Goal: Task Accomplishment & Management: Complete application form

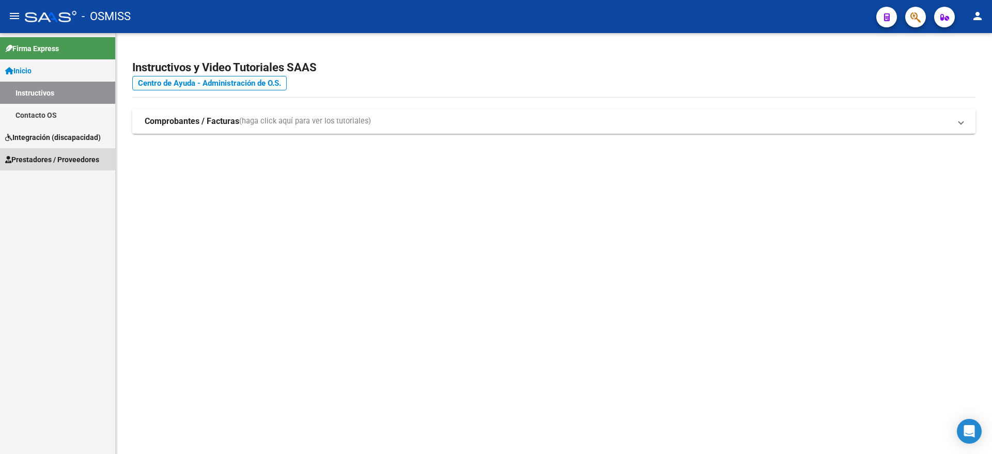
click at [58, 155] on span "Prestadores / Proveedores" at bounding box center [52, 159] width 94 height 11
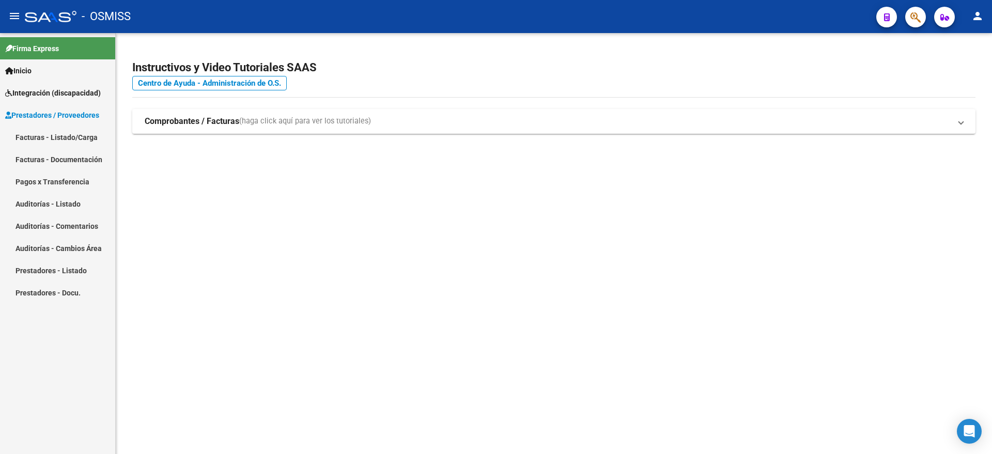
click at [75, 137] on link "Facturas - Listado/Carga" at bounding box center [57, 137] width 115 height 22
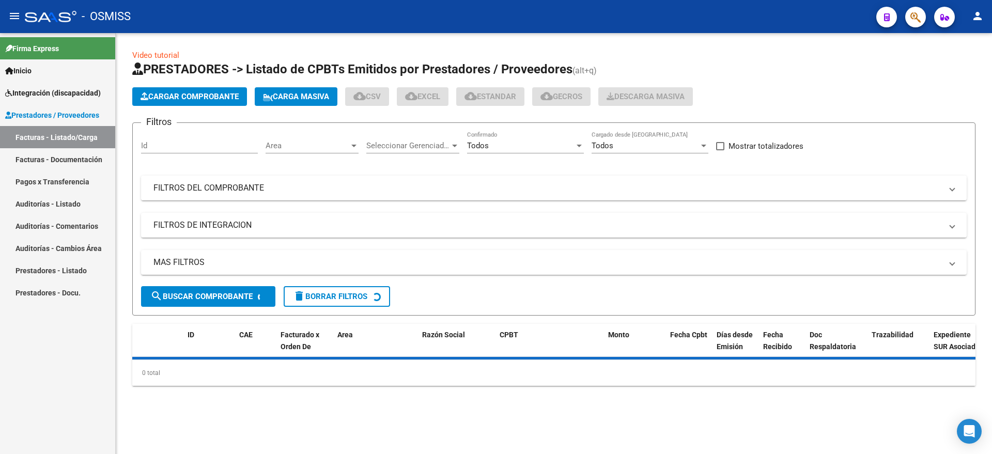
click at [174, 91] on button "Cargar Comprobante" at bounding box center [189, 96] width 115 height 19
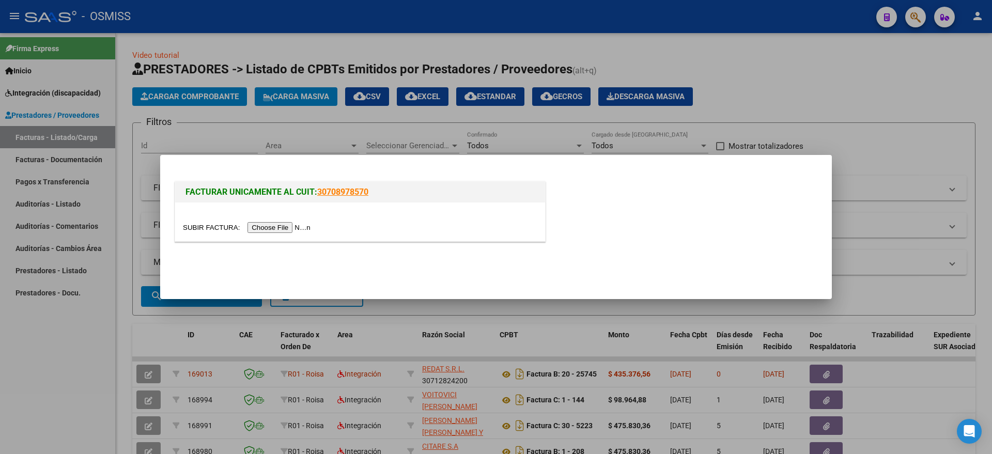
click at [294, 228] on input "file" at bounding box center [248, 227] width 131 height 11
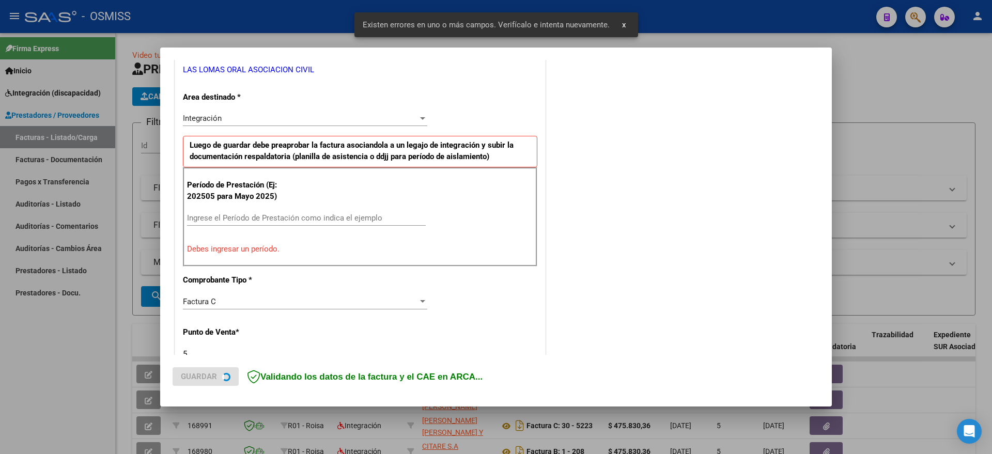
scroll to position [254, 0]
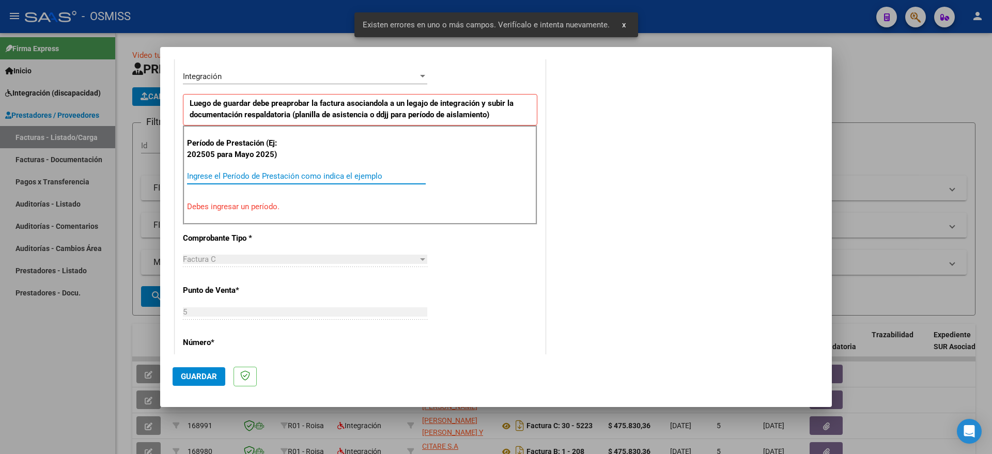
click at [302, 174] on input "Ingrese el Período de Prestación como indica el ejemplo" at bounding box center [306, 176] width 239 height 9
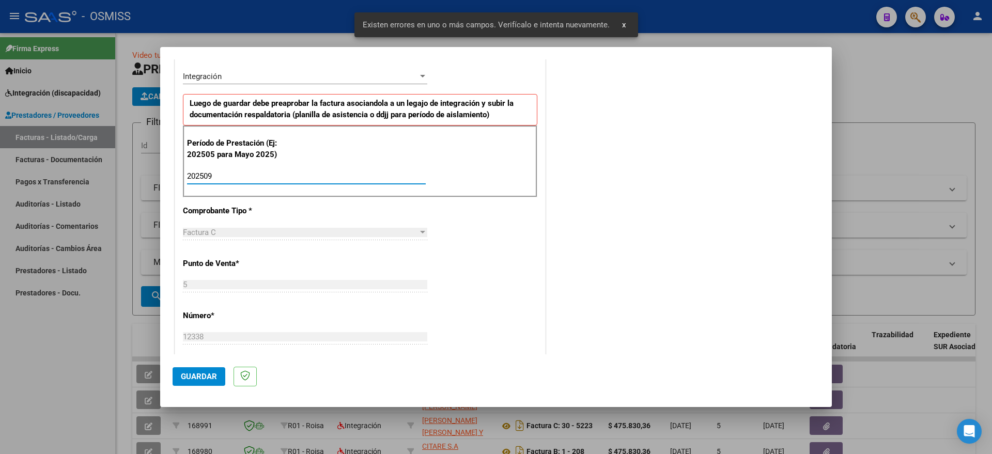
type input "202509"
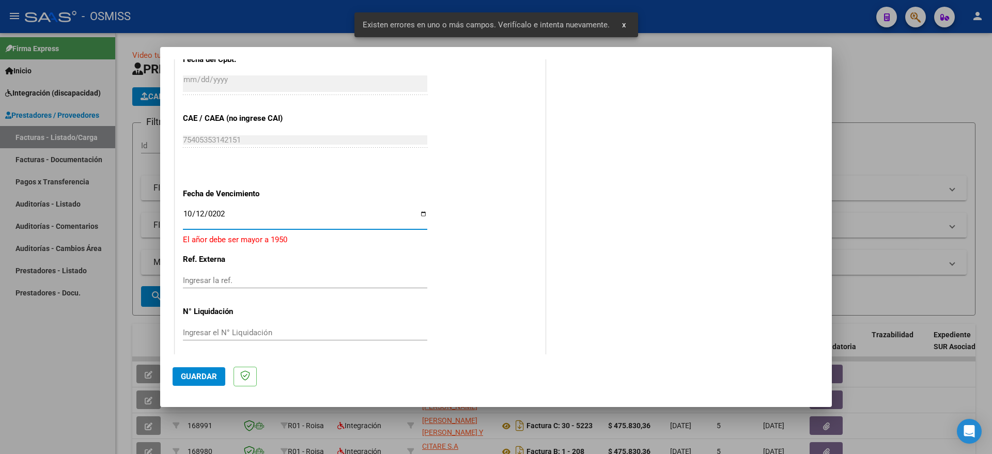
type input "[DATE]"
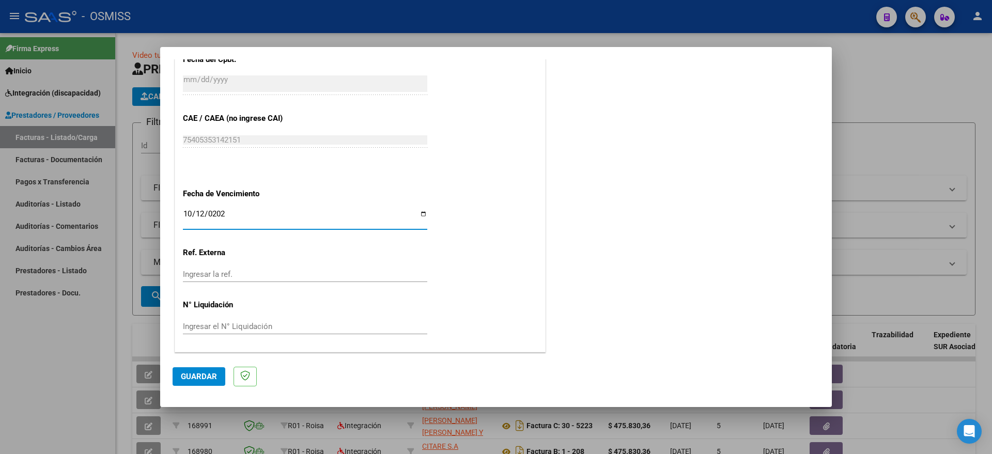
click at [190, 377] on span "Guardar" at bounding box center [199, 376] width 36 height 9
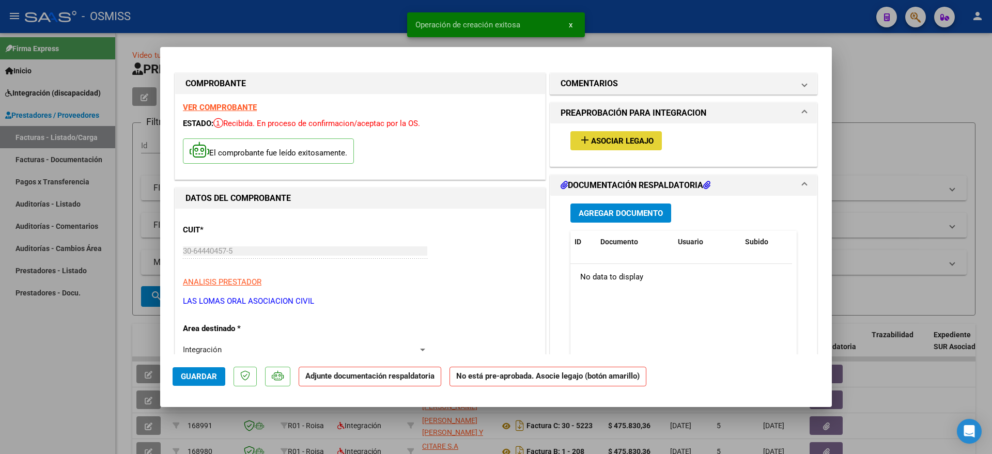
click at [620, 136] on span "add Asociar Legajo" at bounding box center [616, 140] width 75 height 9
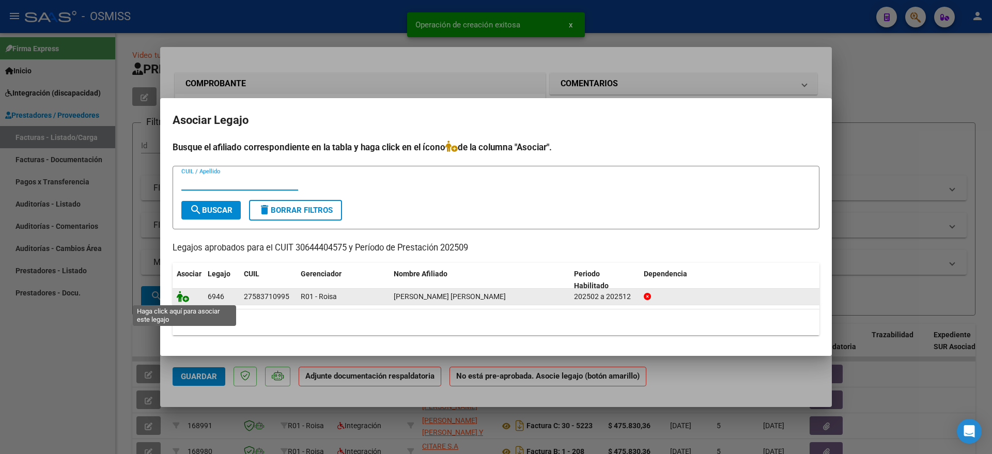
click at [186, 298] on icon at bounding box center [183, 296] width 12 height 11
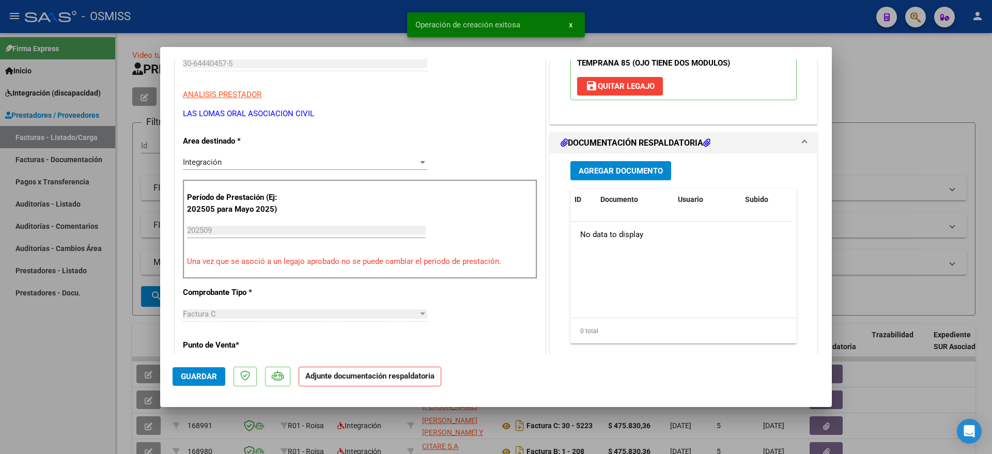
scroll to position [194, 0]
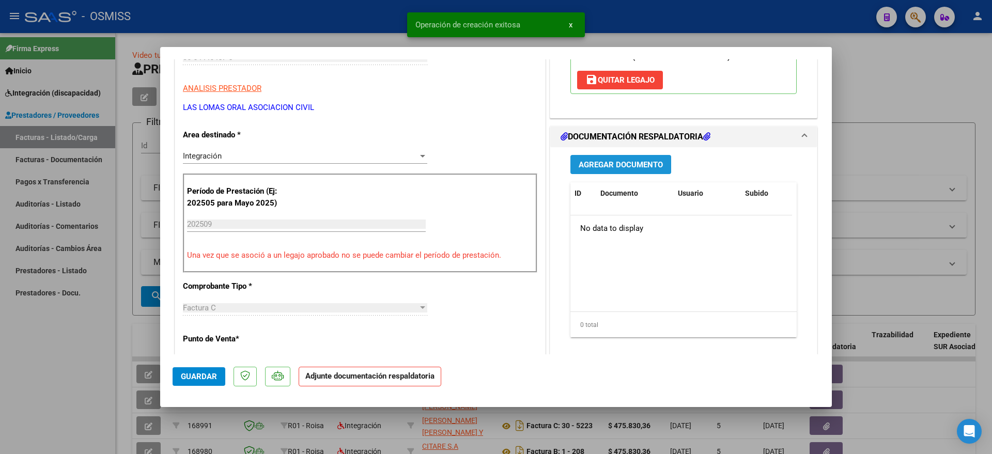
click at [625, 164] on span "Agregar Documento" at bounding box center [621, 164] width 84 height 9
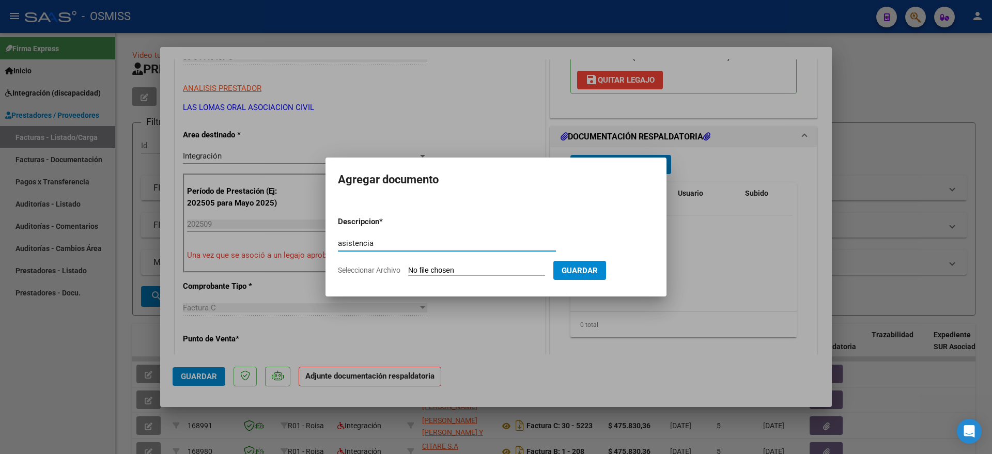
type input "asistencia"
click at [463, 268] on input "Seleccionar Archivo" at bounding box center [476, 271] width 137 height 10
type input "C:\fakepath\CATA R SEPT.pdf"
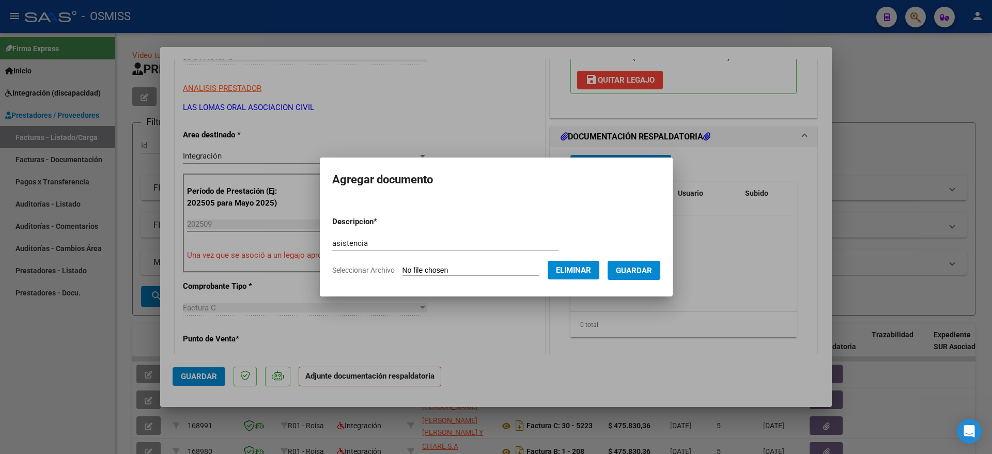
click at [644, 268] on span "Guardar" at bounding box center [634, 270] width 36 height 9
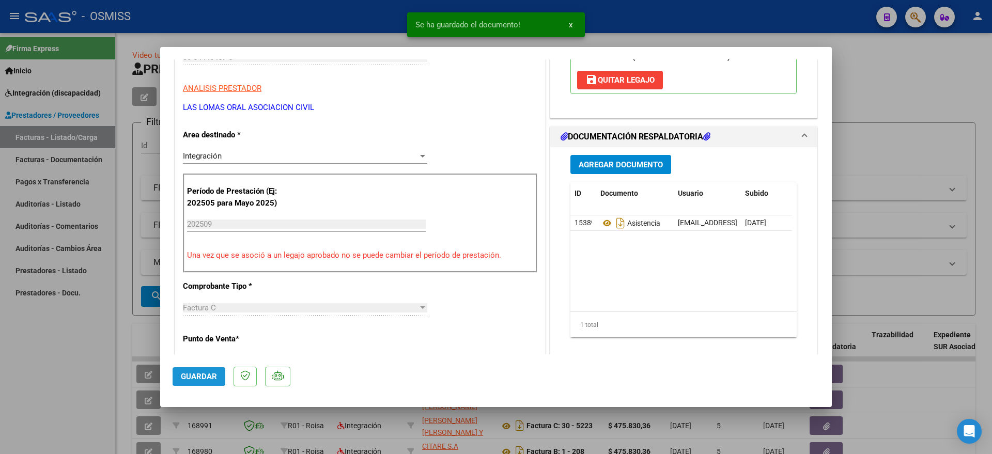
click at [196, 378] on span "Guardar" at bounding box center [199, 376] width 36 height 9
click at [54, 377] on div at bounding box center [496, 227] width 992 height 454
type input "$ 0,00"
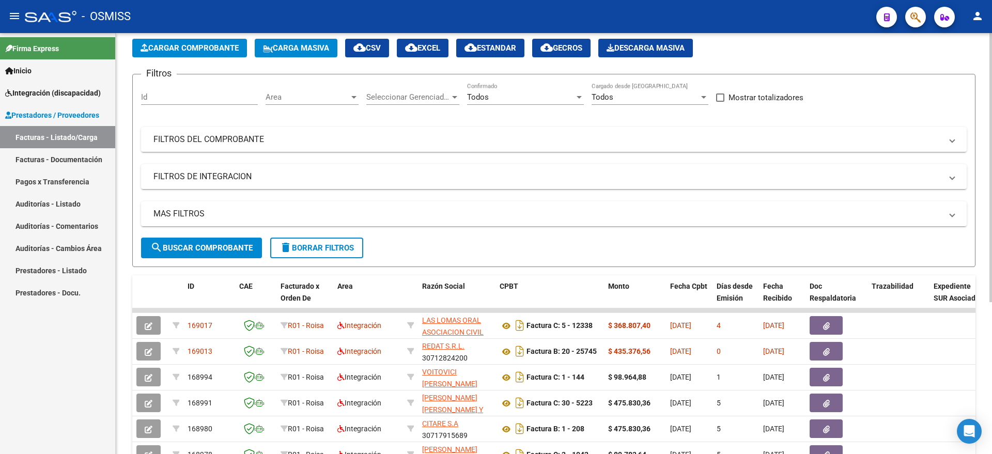
scroll to position [0, 0]
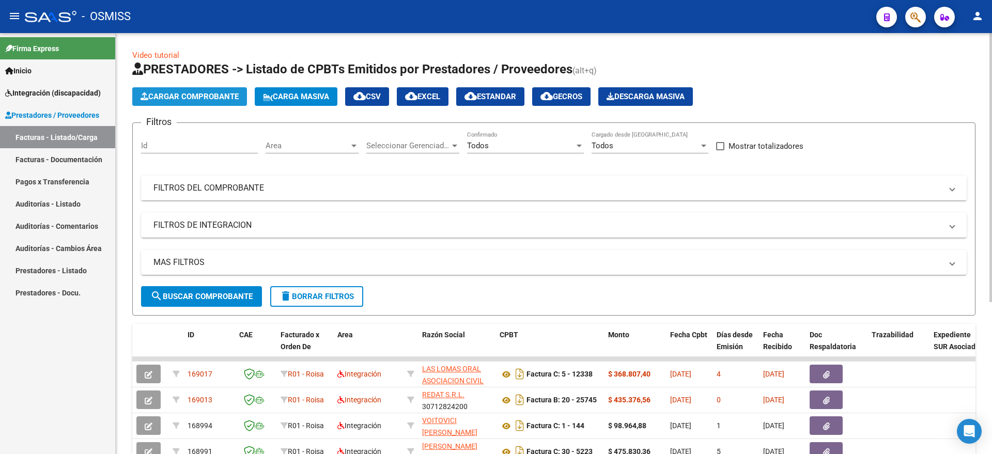
click at [197, 100] on span "Cargar Comprobante" at bounding box center [190, 96] width 98 height 9
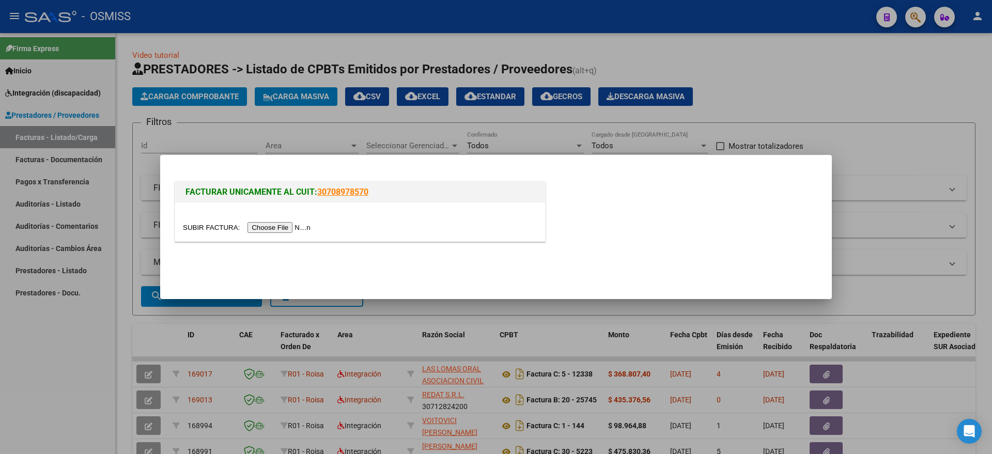
click at [263, 229] on input "file" at bounding box center [248, 227] width 131 height 11
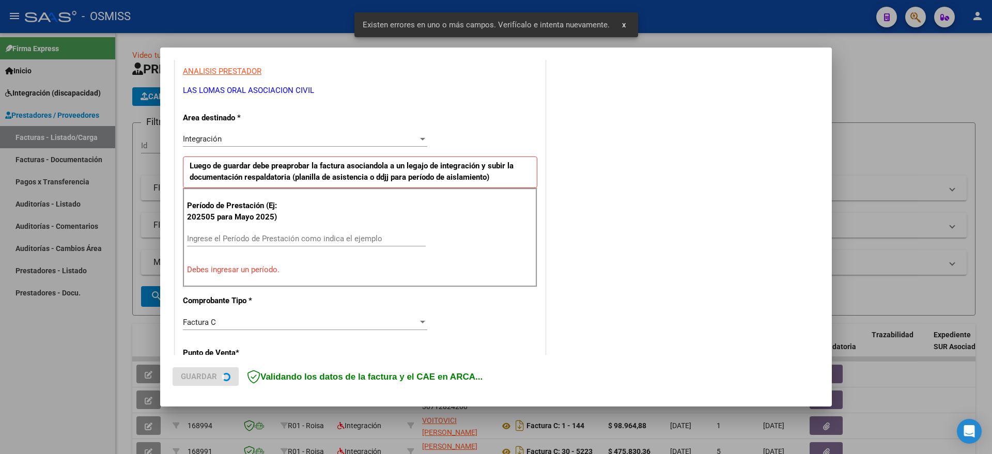
scroll to position [193, 0]
click at [261, 235] on input "Ingrese el Período de Prestación como indica el ejemplo" at bounding box center [306, 237] width 239 height 9
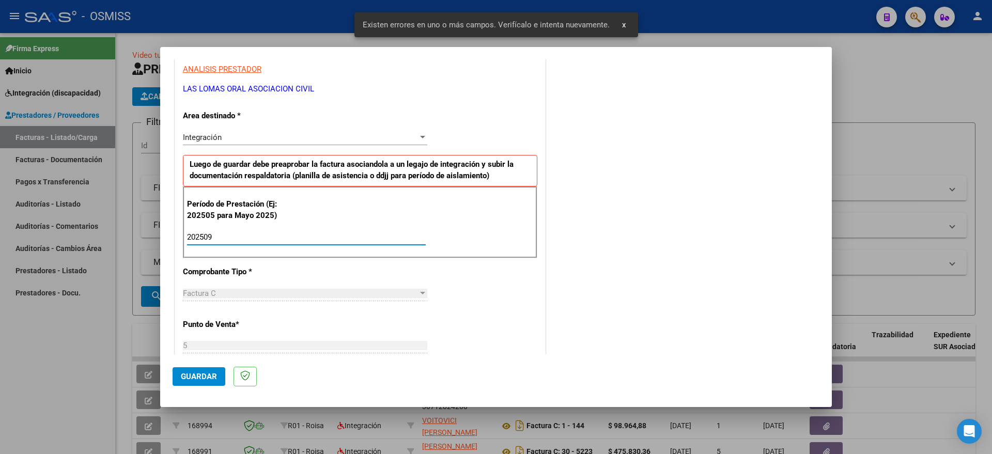
type input "202509"
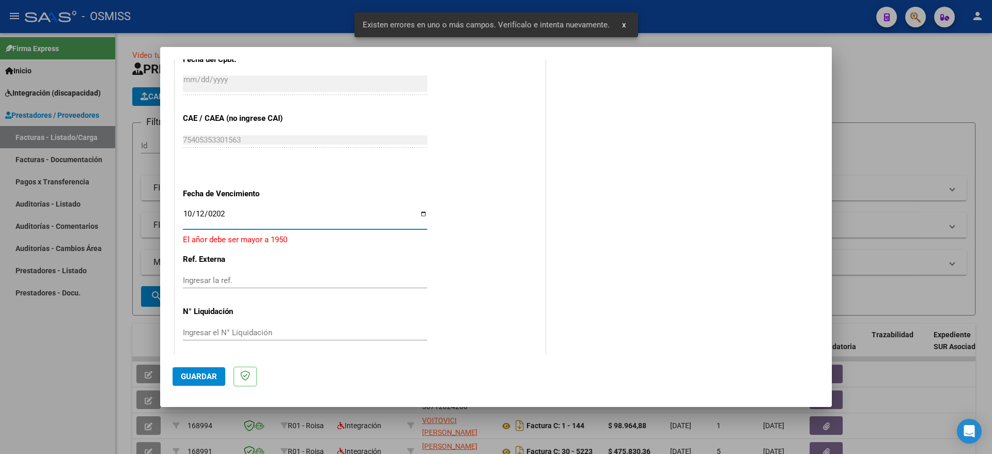
type input "[DATE]"
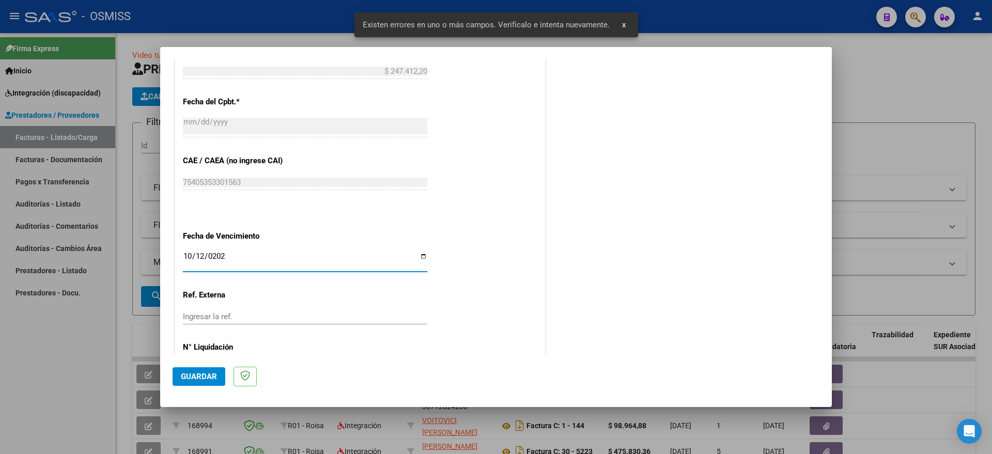
scroll to position [550, 0]
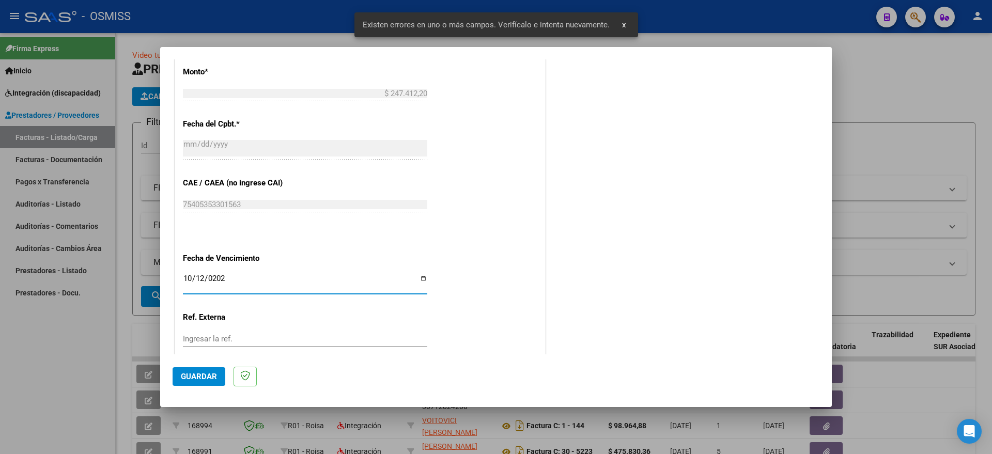
click at [206, 372] on span "Guardar" at bounding box center [199, 376] width 36 height 9
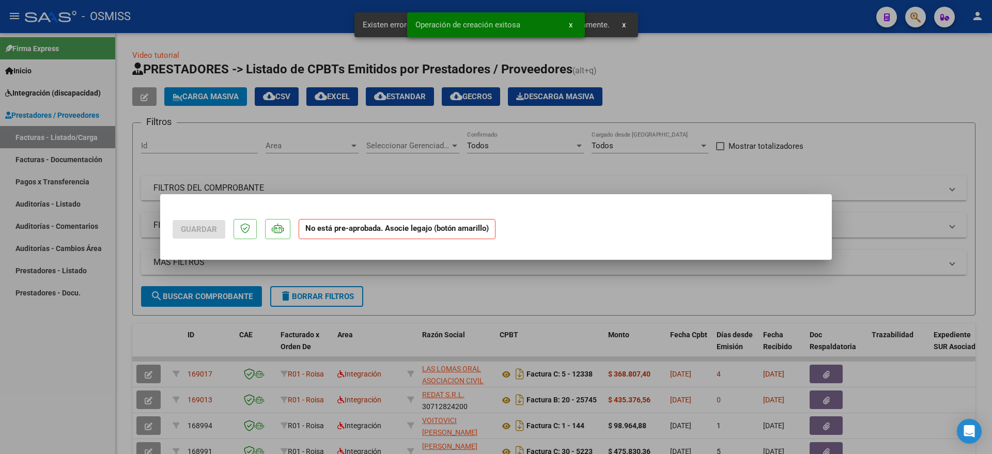
scroll to position [0, 0]
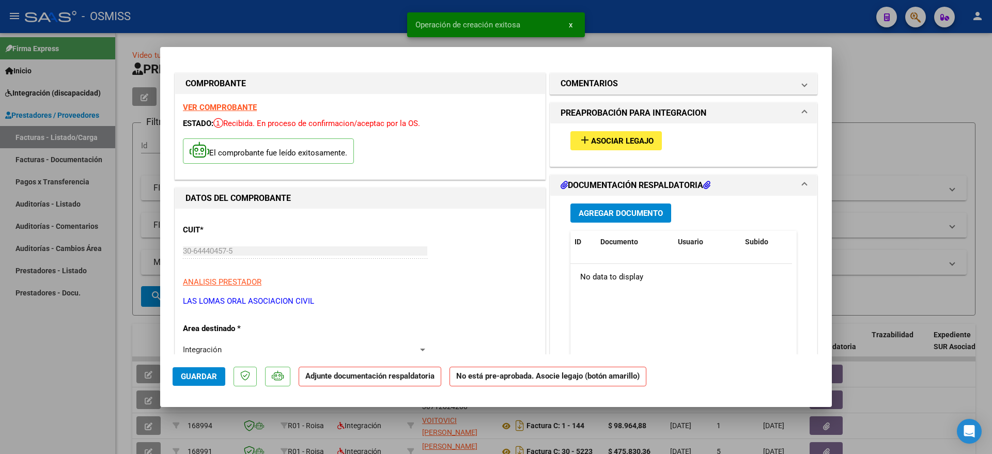
click at [628, 141] on span "Asociar Legajo" at bounding box center [622, 140] width 63 height 9
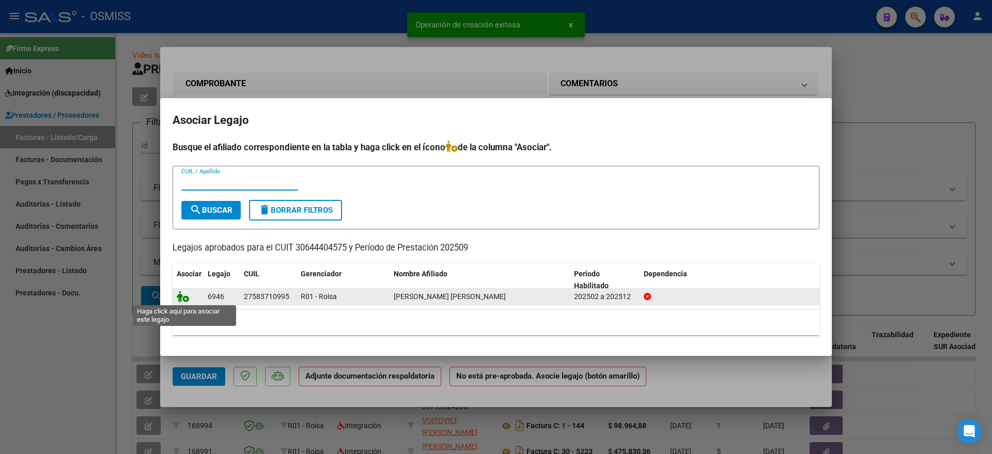
click at [185, 295] on icon at bounding box center [183, 296] width 12 height 11
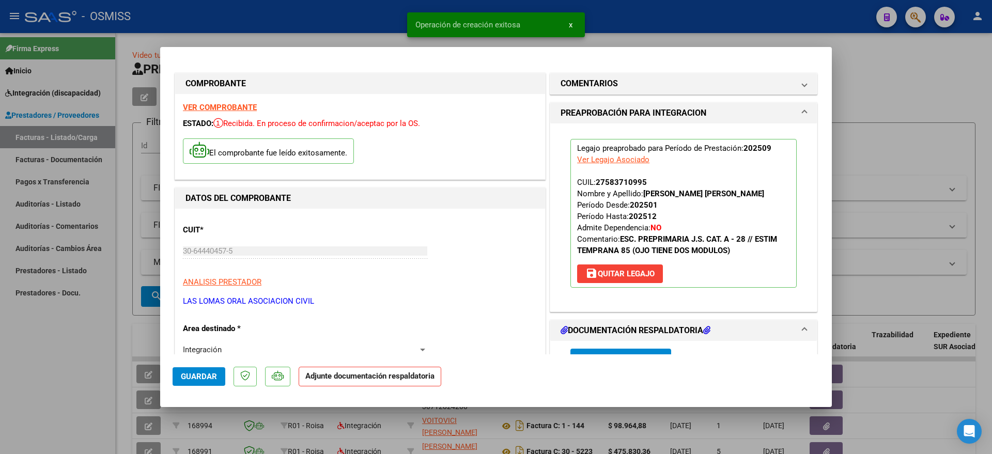
scroll to position [129, 0]
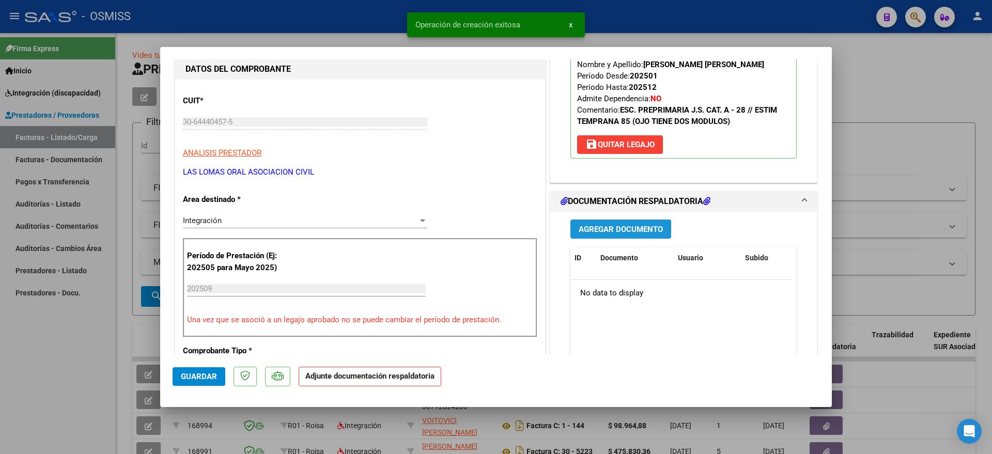
click at [619, 232] on span "Agregar Documento" at bounding box center [621, 229] width 84 height 9
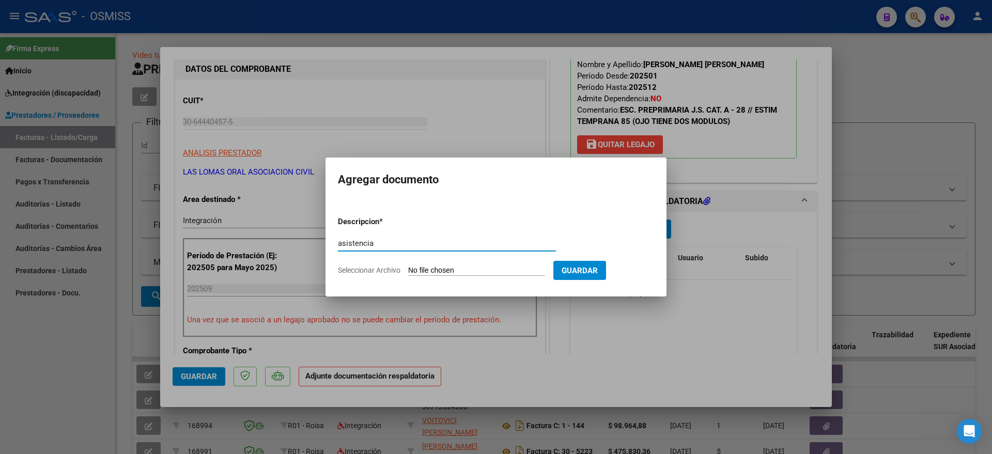
type input "asistencia"
click at [443, 267] on input "Seleccionar Archivo" at bounding box center [476, 271] width 137 height 10
type input "C:\fakepath\ROMANO CATA MEAL SEPT (1).pdf"
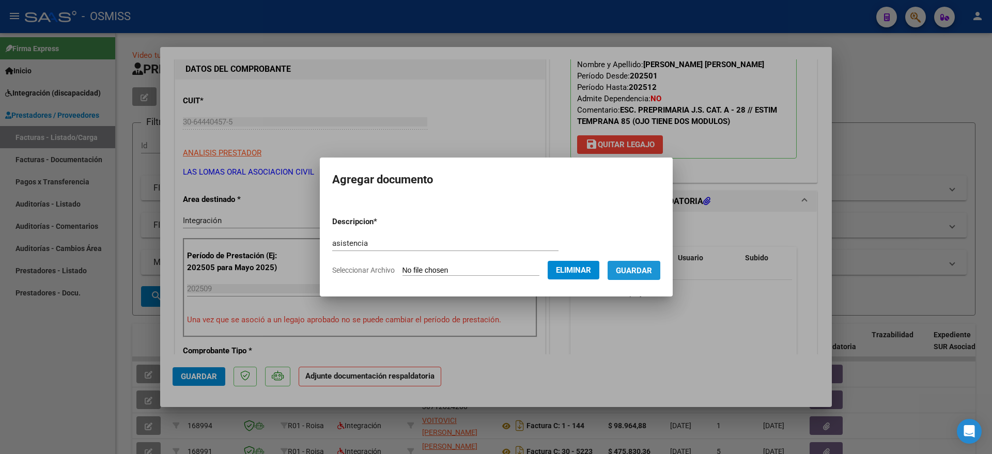
click at [646, 270] on span "Guardar" at bounding box center [634, 270] width 36 height 9
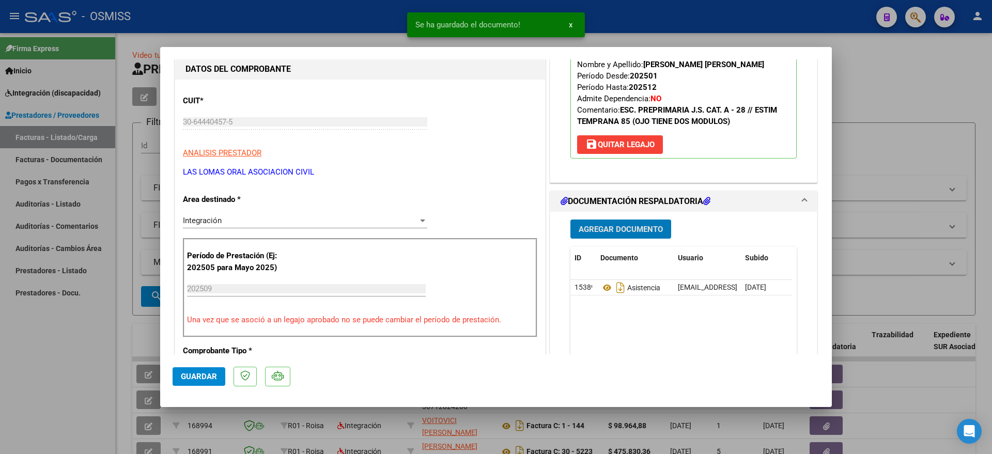
drag, startPoint x: 203, startPoint y: 372, endPoint x: 192, endPoint y: 372, distance: 10.8
click at [197, 372] on span "Guardar" at bounding box center [199, 376] width 36 height 9
click at [44, 370] on div at bounding box center [496, 227] width 992 height 454
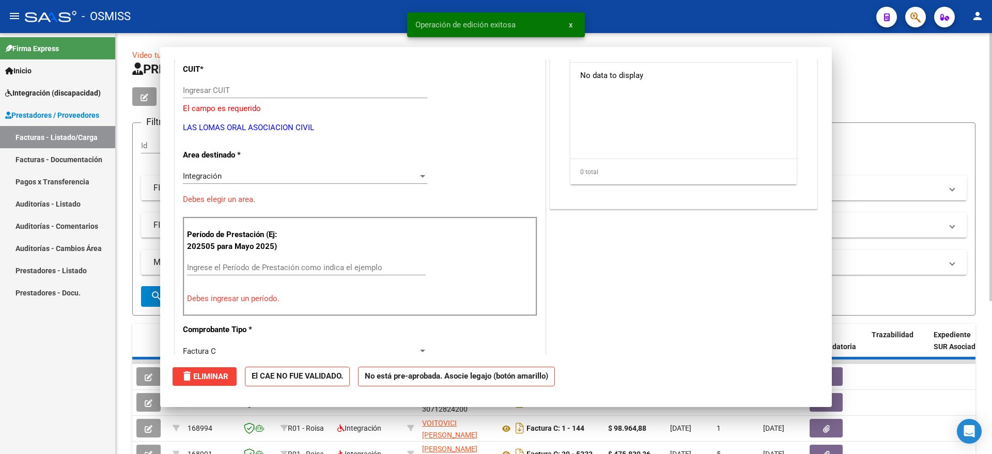
scroll to position [0, 0]
